Goal: Browse casually

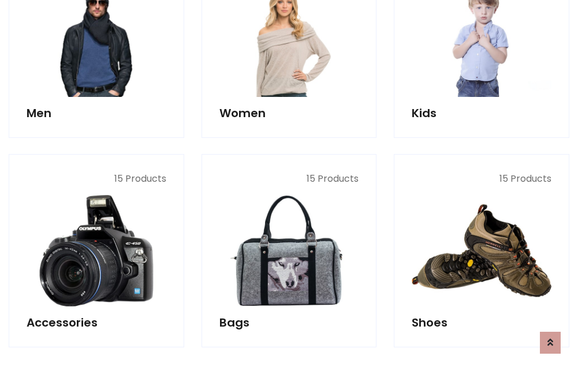
scroll to position [386, 0]
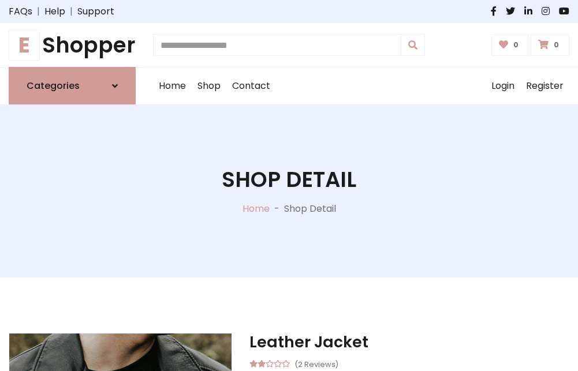
click at [72, 45] on h1 "E Shopper" at bounding box center [72, 44] width 127 height 25
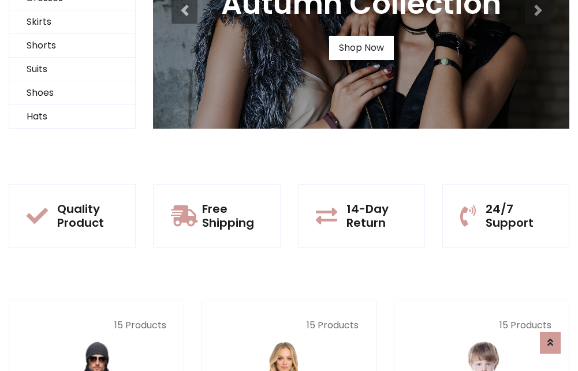
scroll to position [111, 0]
